Goal: Transaction & Acquisition: Book appointment/travel/reservation

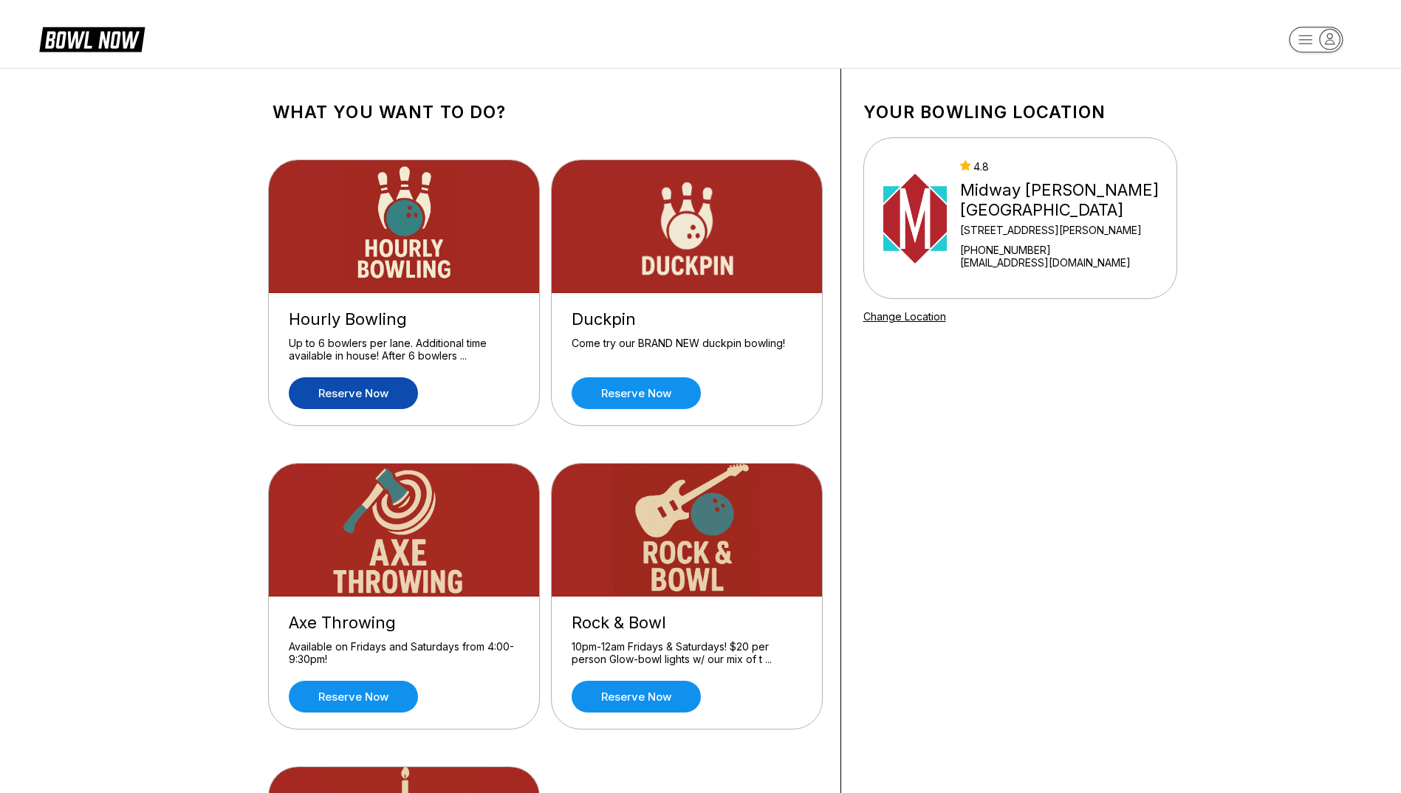
click at [355, 391] on link "Reserve now" at bounding box center [353, 393] width 129 height 32
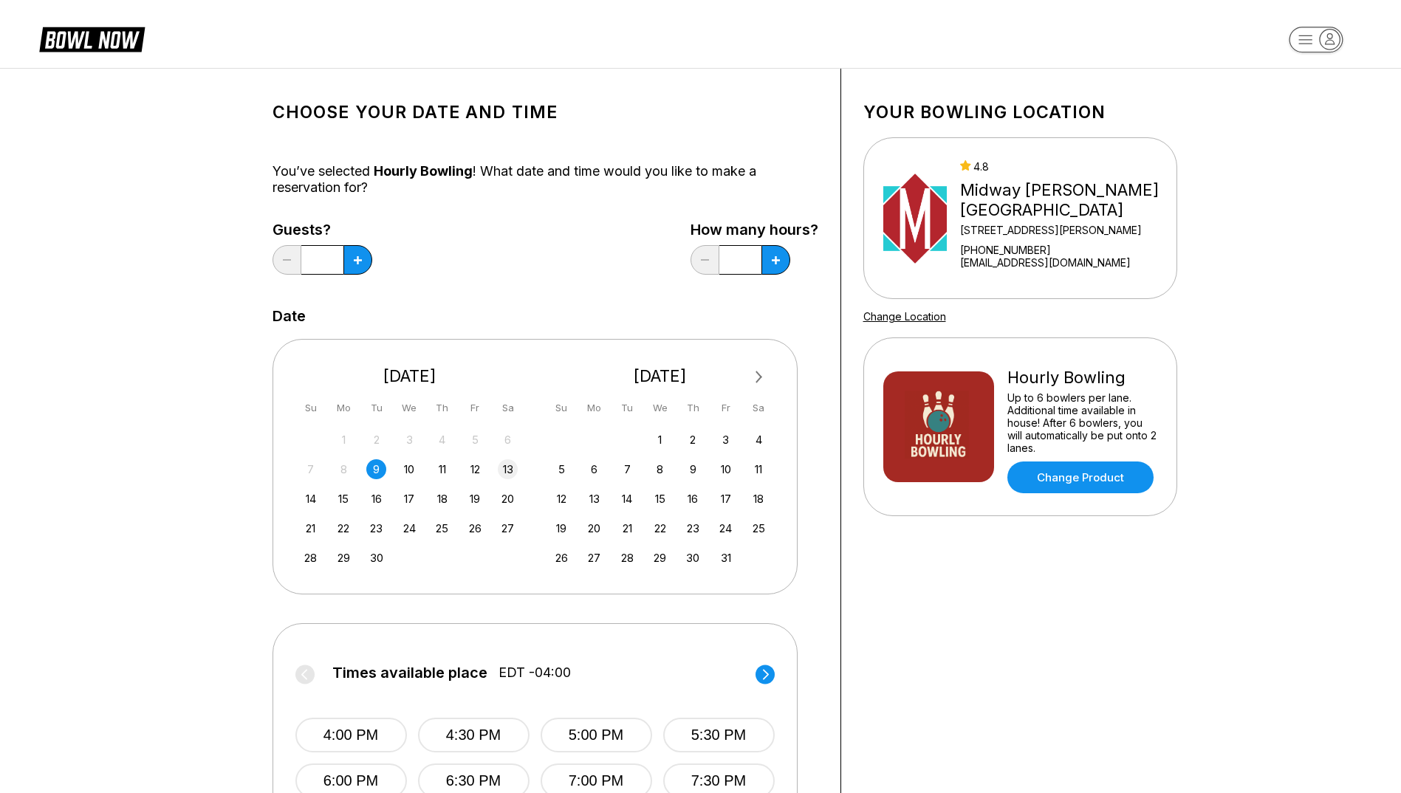
click at [503, 472] on div "13" at bounding box center [508, 469] width 20 height 20
click at [369, 260] on button at bounding box center [357, 260] width 29 height 30
type input "*"
click at [786, 261] on button at bounding box center [776, 260] width 29 height 30
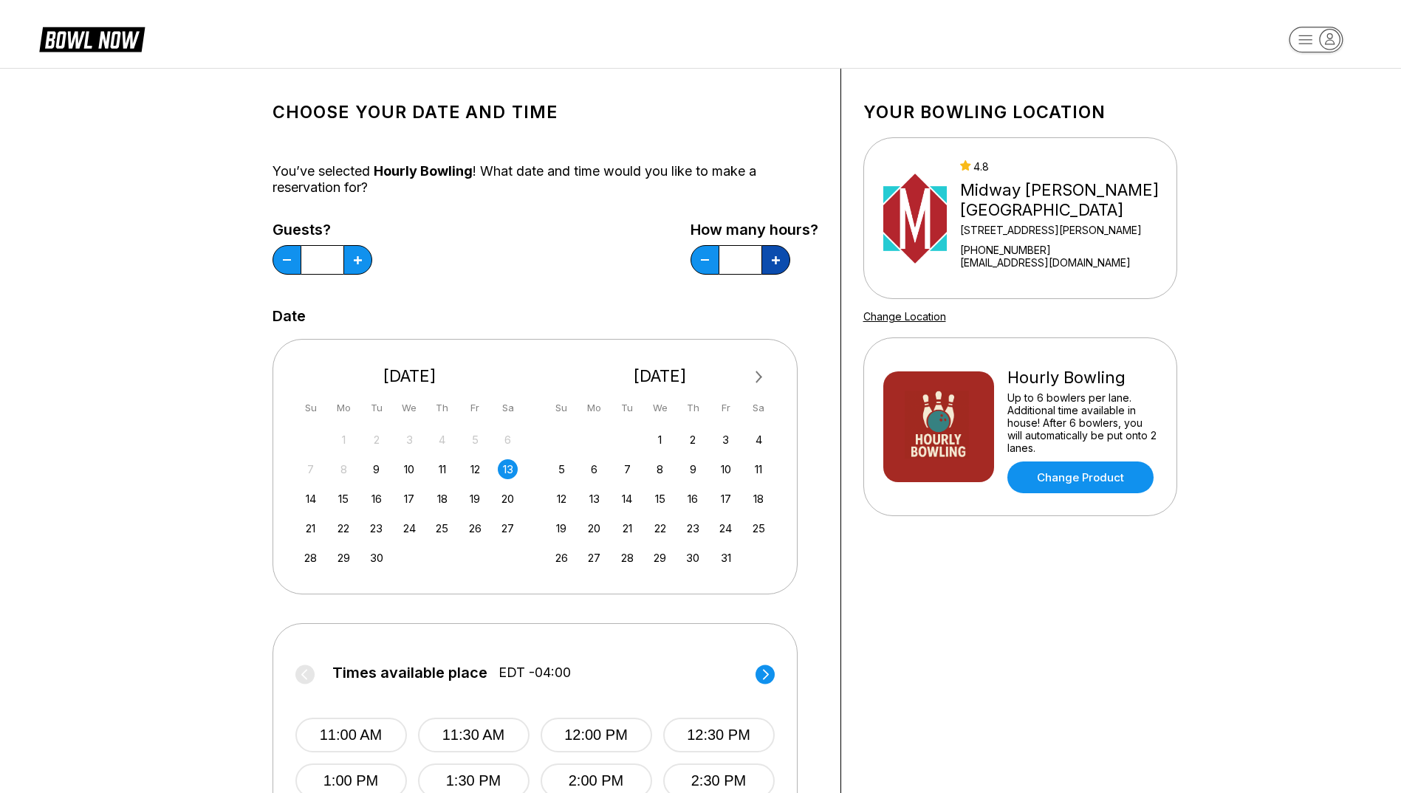
click at [786, 261] on button at bounding box center [776, 260] width 29 height 30
type input "*"
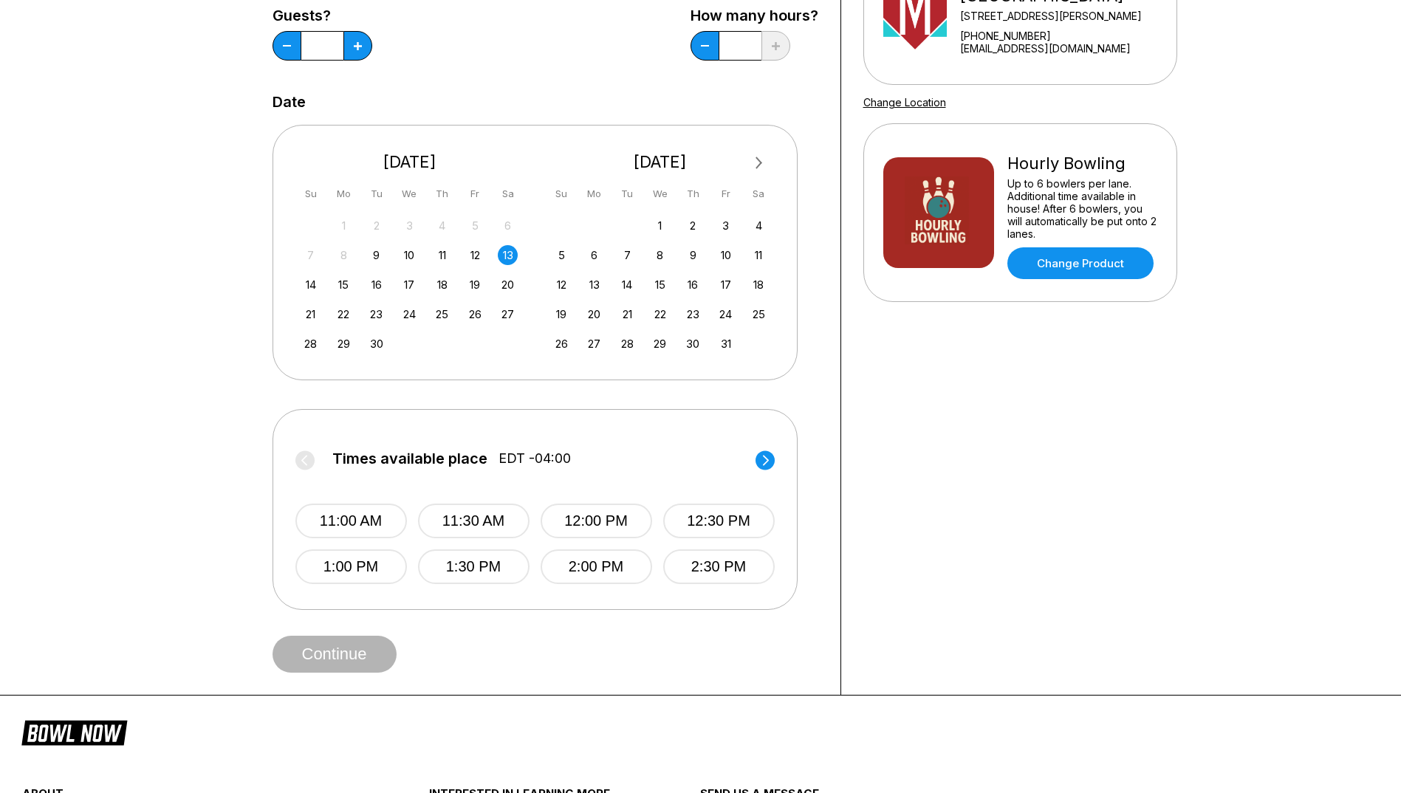
scroll to position [222, 0]
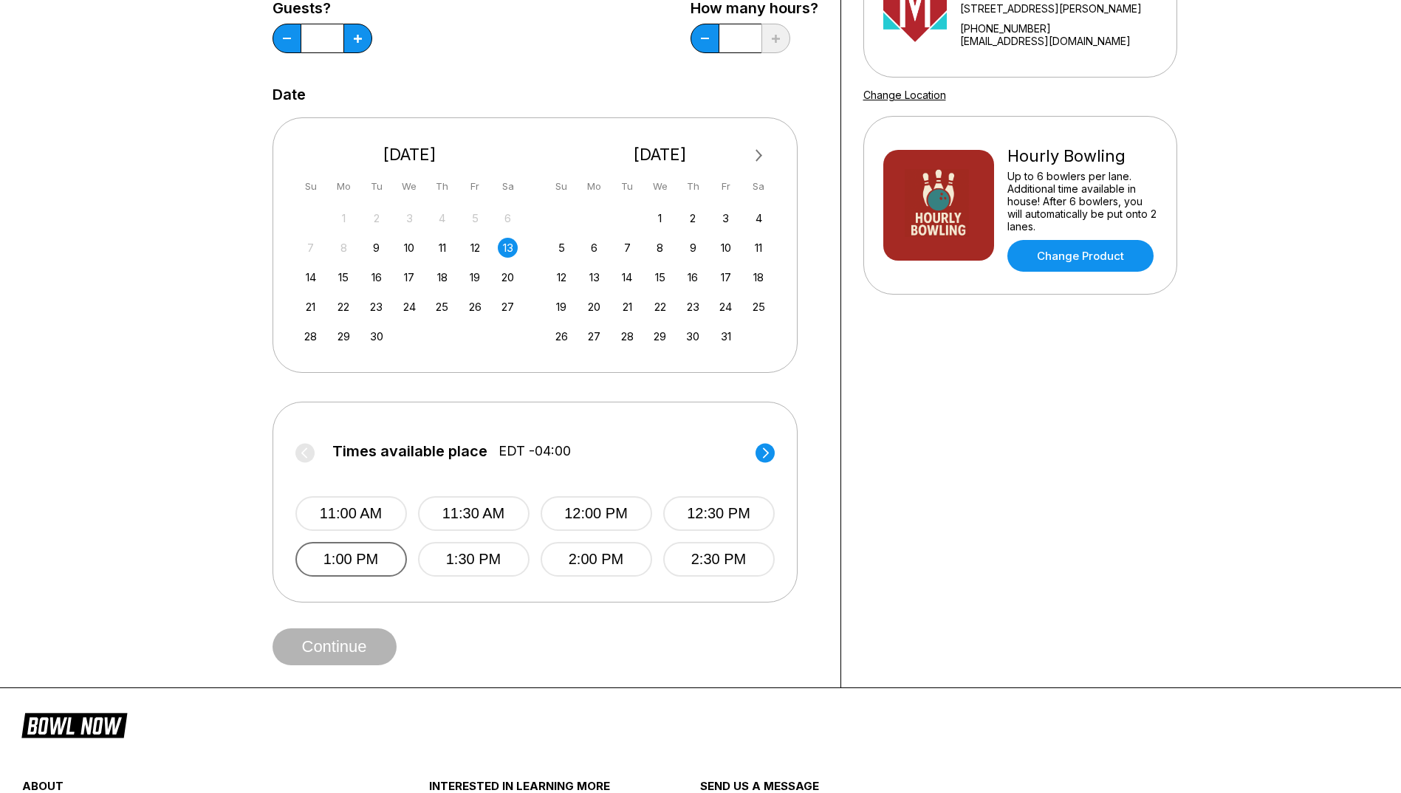
click at [365, 558] on button "1:00 PM" at bounding box center [351, 559] width 112 height 35
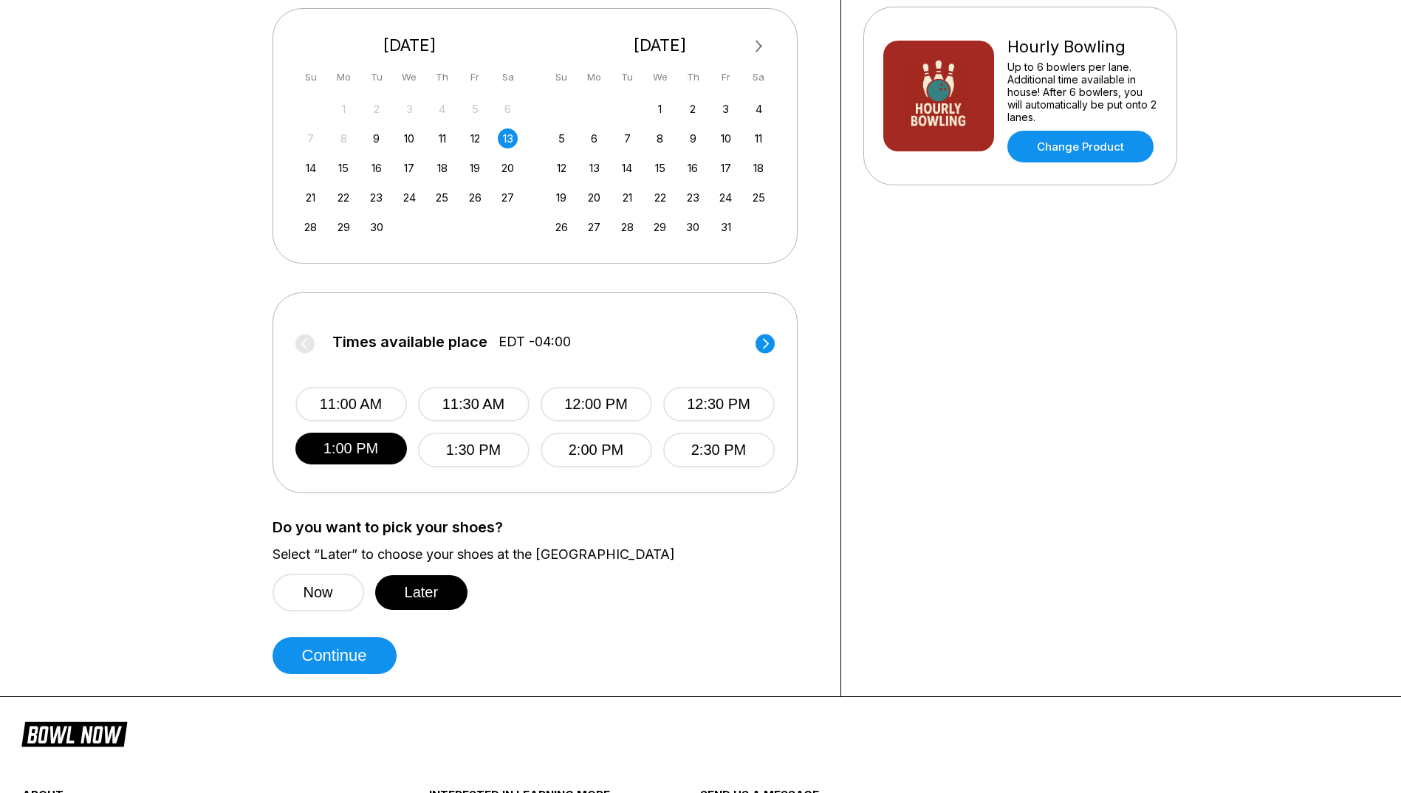
scroll to position [369, 0]
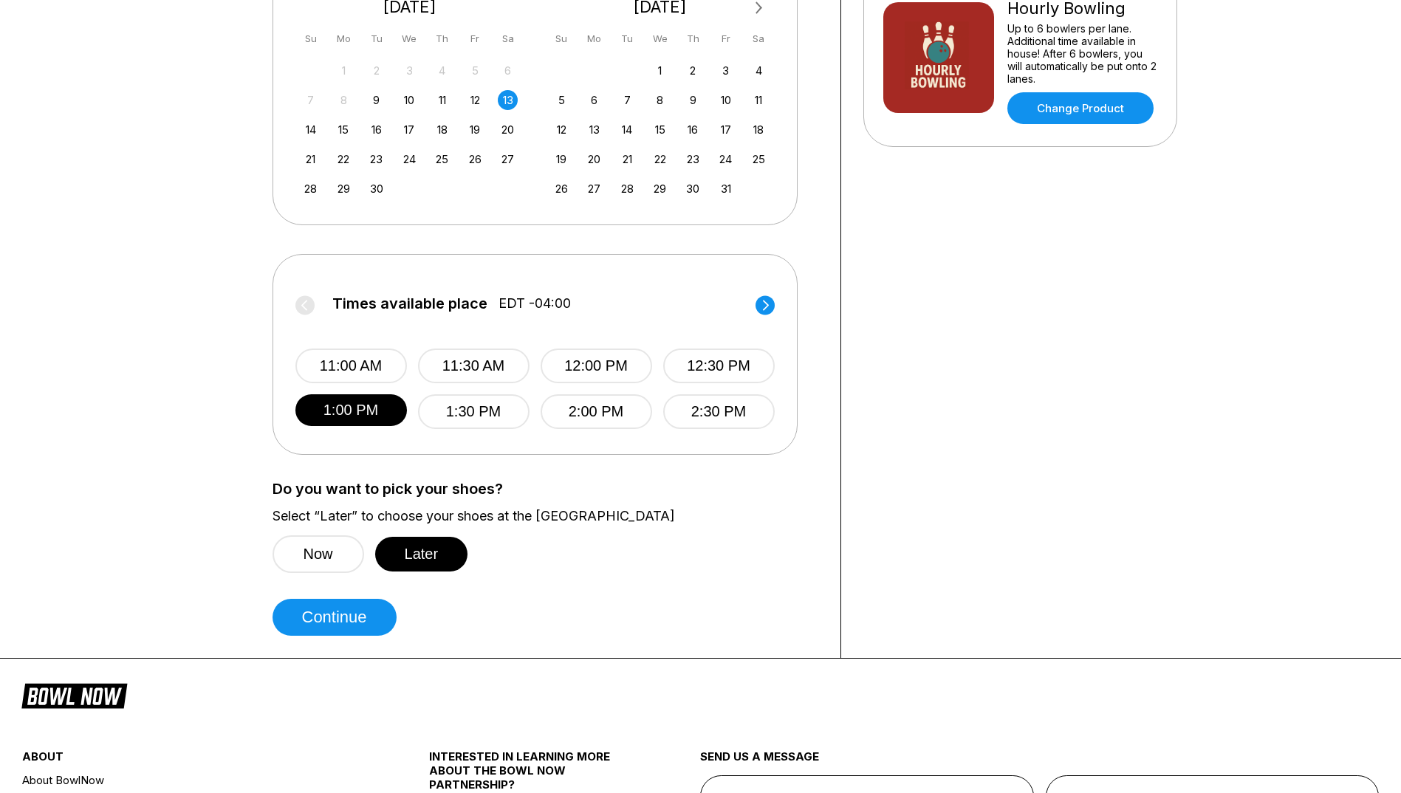
click at [354, 636] on div "Choose your Date and time You’ve selected Hourly Bowling ! What date and time w…" at bounding box center [545, 178] width 591 height 959
click at [360, 626] on button "Continue" at bounding box center [335, 617] width 124 height 37
select select "**"
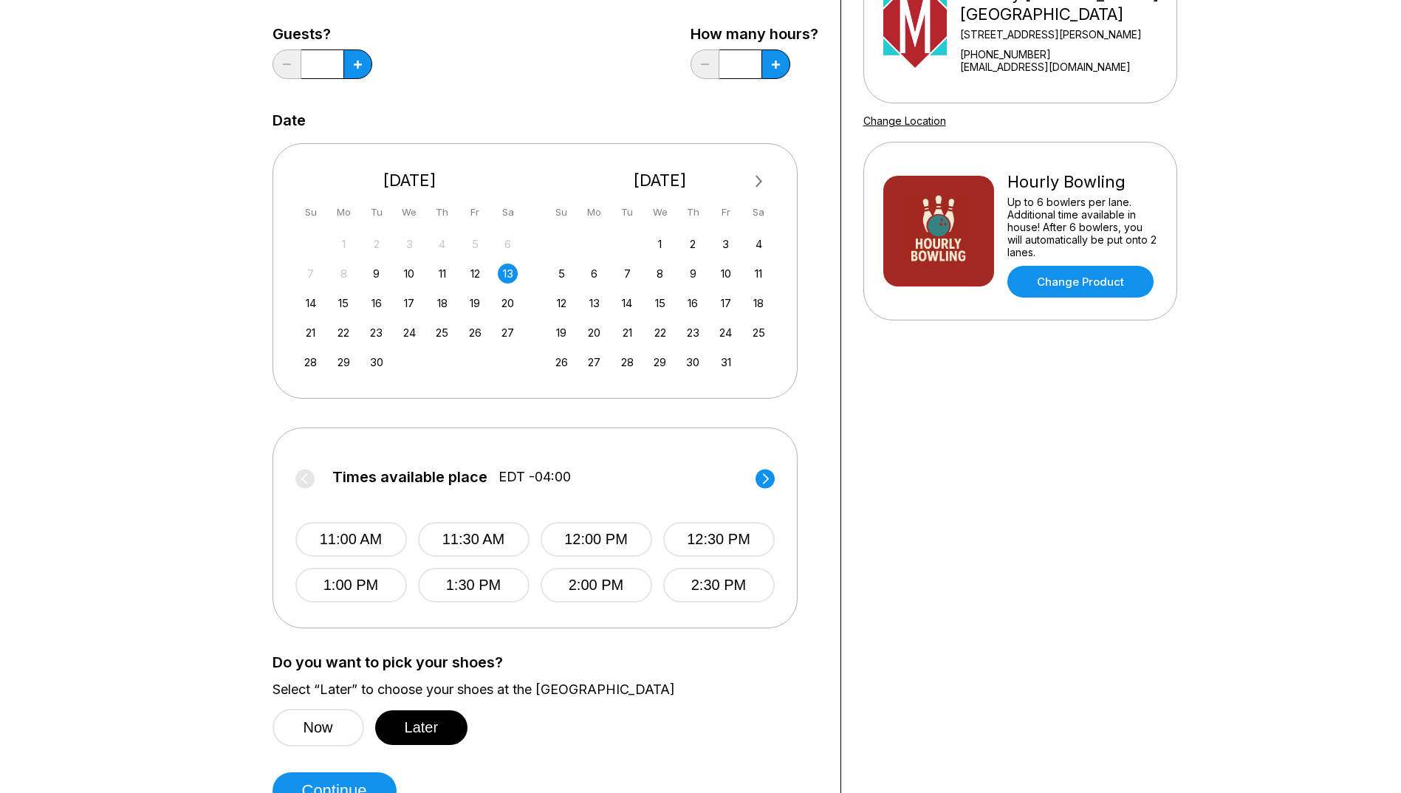
scroll to position [222, 0]
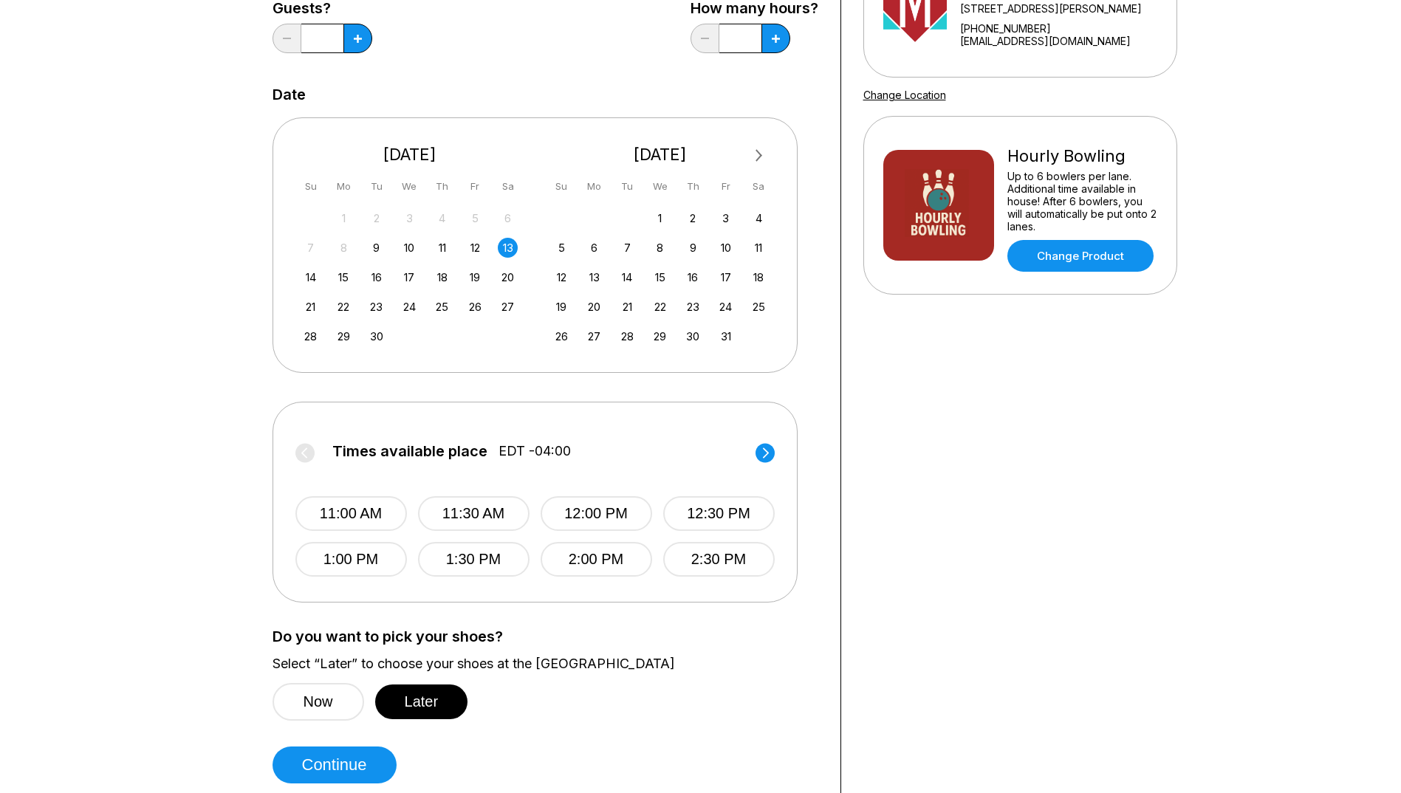
click at [767, 454] on icon at bounding box center [765, 453] width 6 height 10
click at [304, 452] on icon at bounding box center [304, 453] width 6 height 10
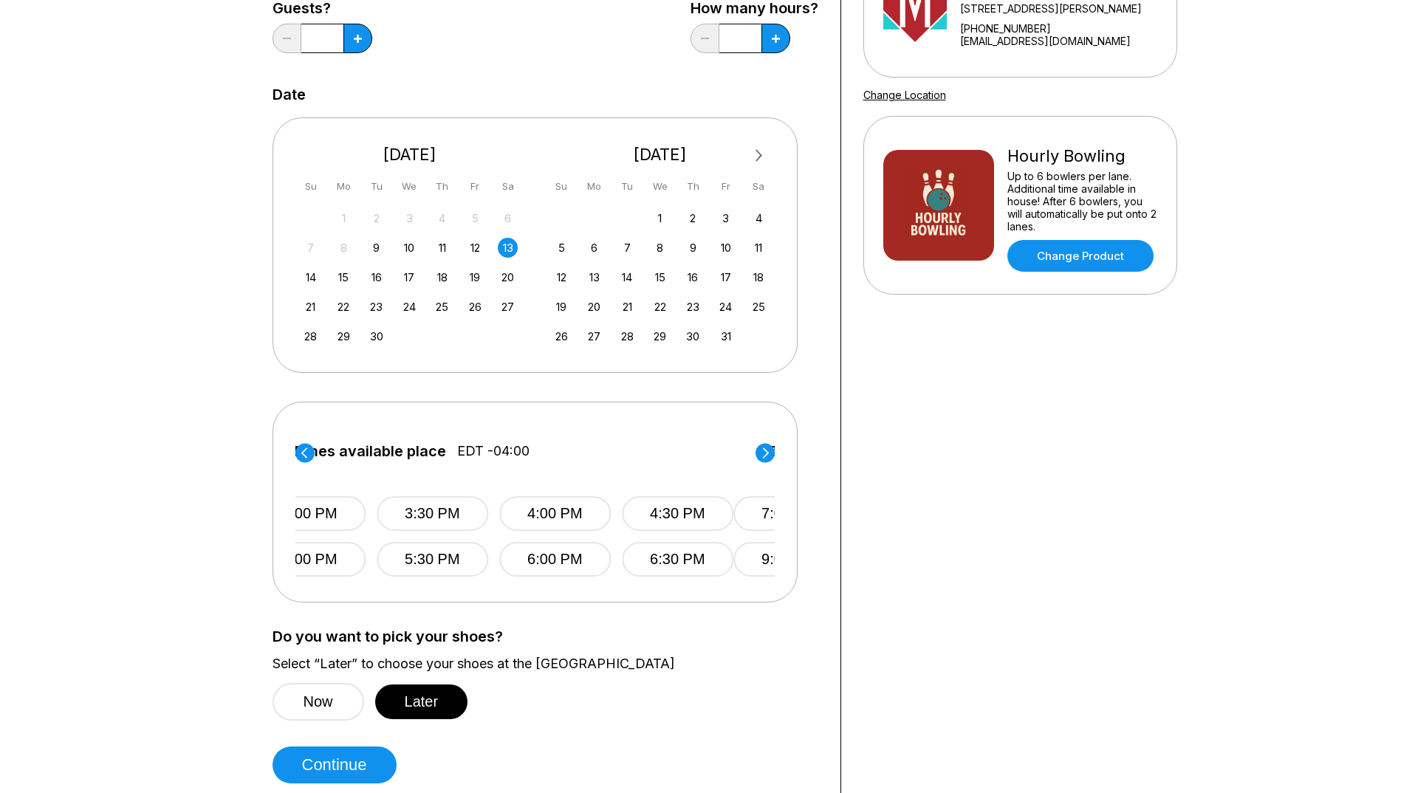
click at [304, 452] on icon at bounding box center [304, 453] width 6 height 10
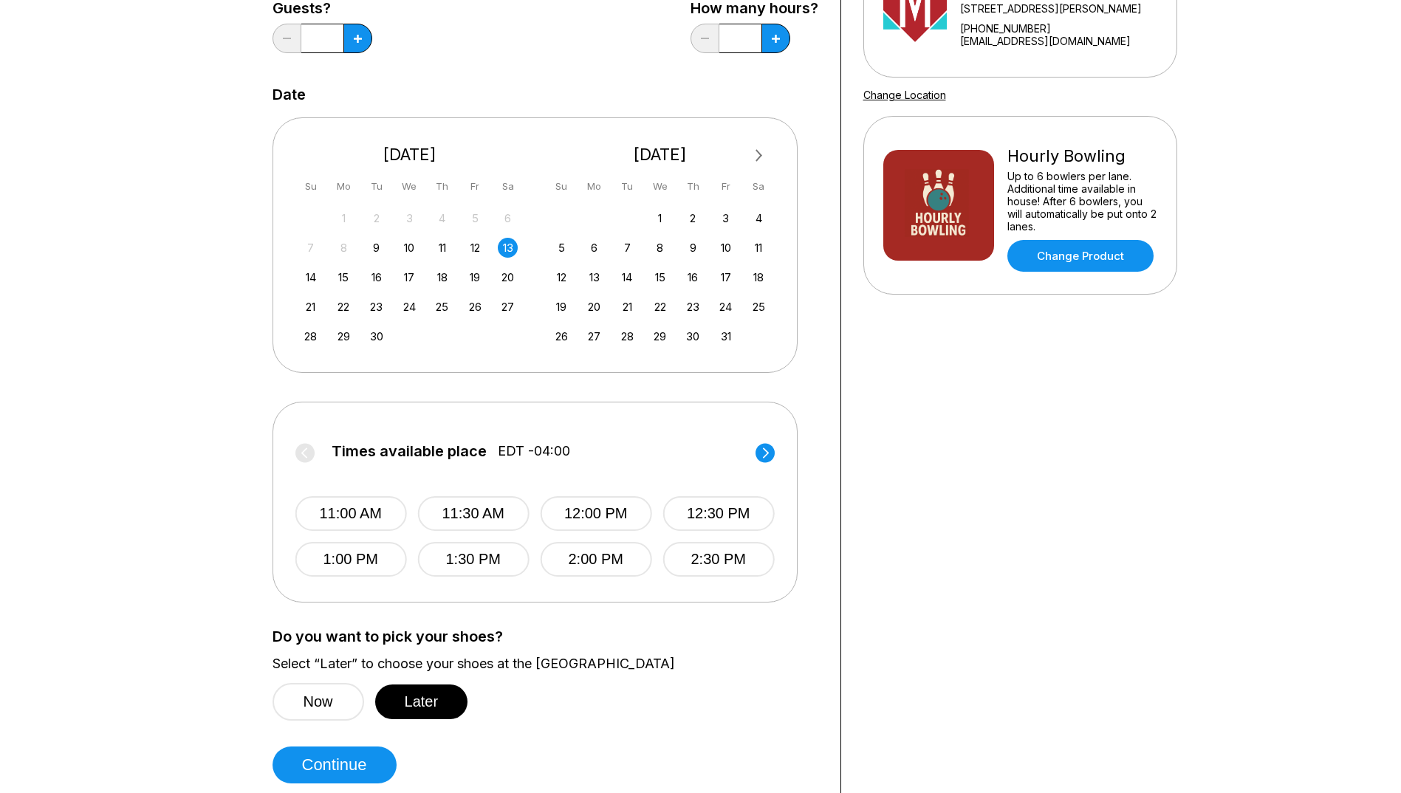
click at [304, 452] on label "Times available place EDT -04:00" at bounding box center [534, 455] width 479 height 24
